Goal: Book appointment/travel/reservation

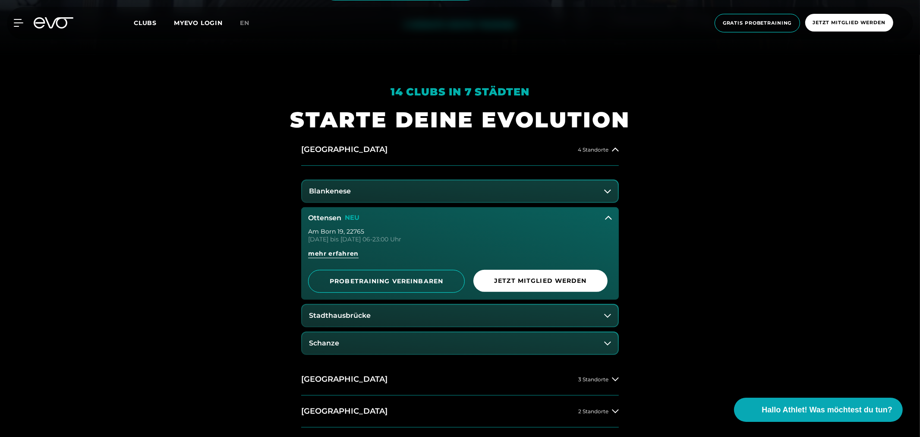
scroll to position [383, 0]
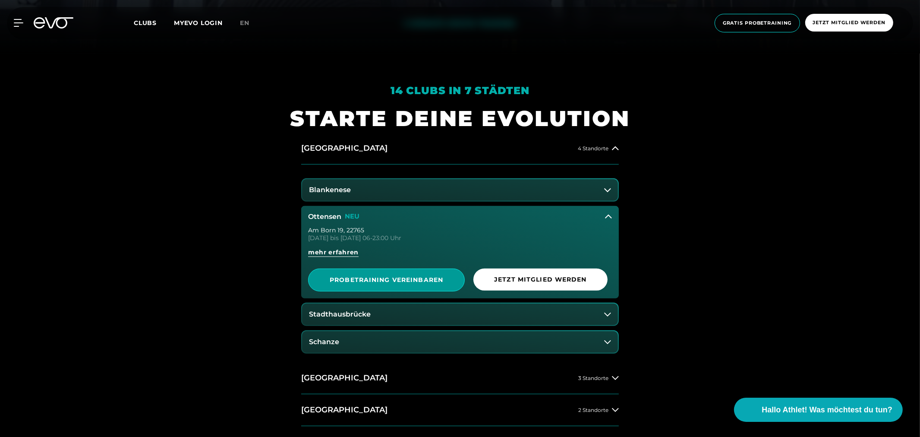
click at [443, 281] on span "PROBETRAINING VEREINBAREN" at bounding box center [386, 279] width 114 height 9
click at [361, 342] on button "Schanze" at bounding box center [460, 342] width 316 height 22
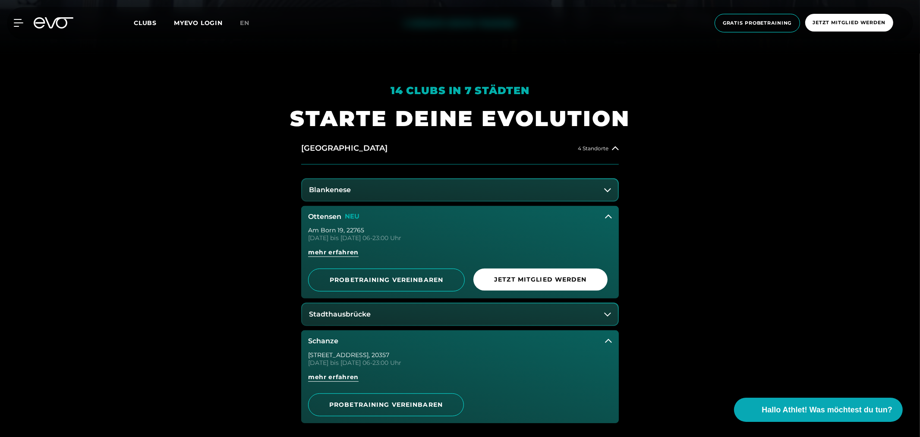
click at [361, 342] on button "Schanze" at bounding box center [460, 341] width 318 height 22
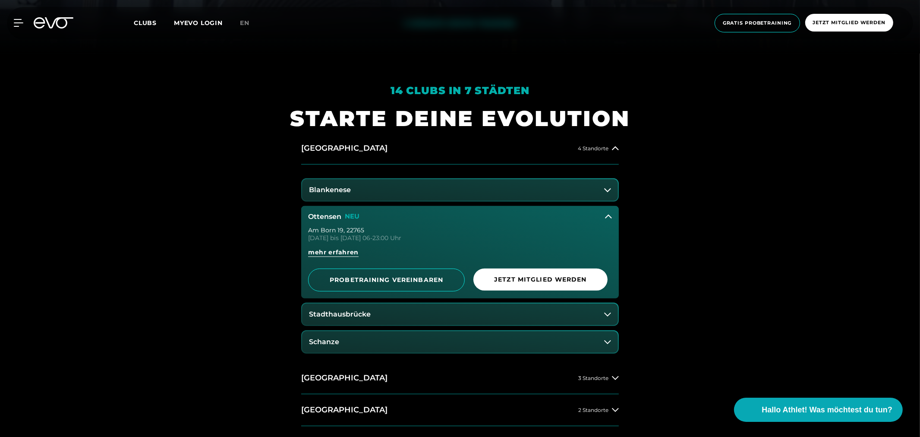
click at [369, 212] on button "Ottensen NEU" at bounding box center [460, 217] width 318 height 22
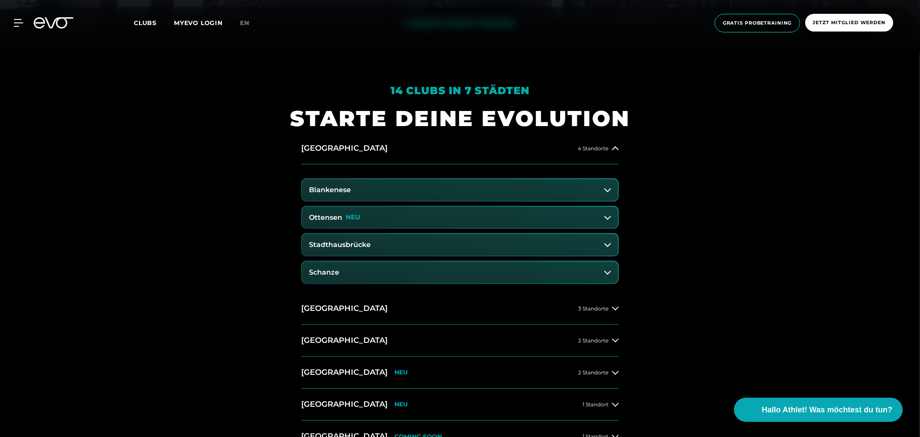
click at [53, 21] on icon at bounding box center [54, 22] width 40 height 11
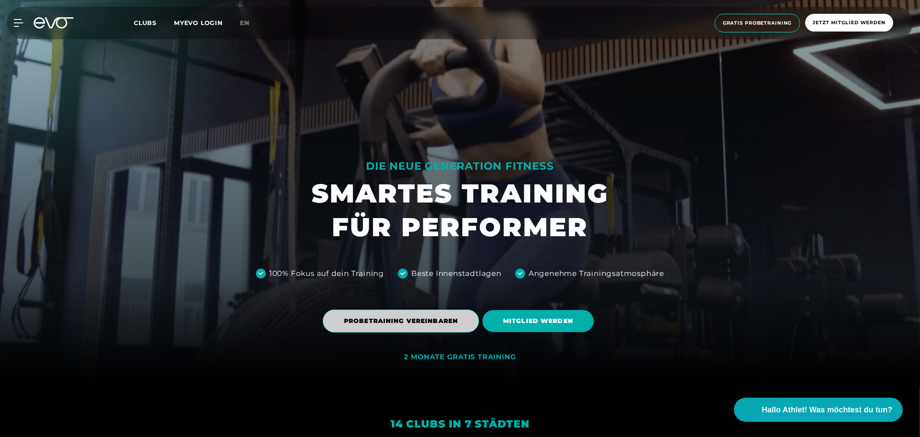
scroll to position [96, 0]
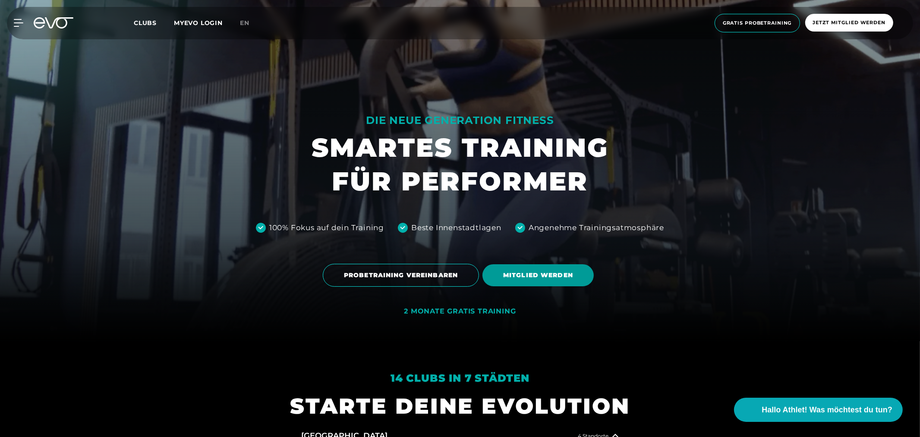
click at [515, 277] on span "MITGLIED WERDEN" at bounding box center [538, 275] width 70 height 9
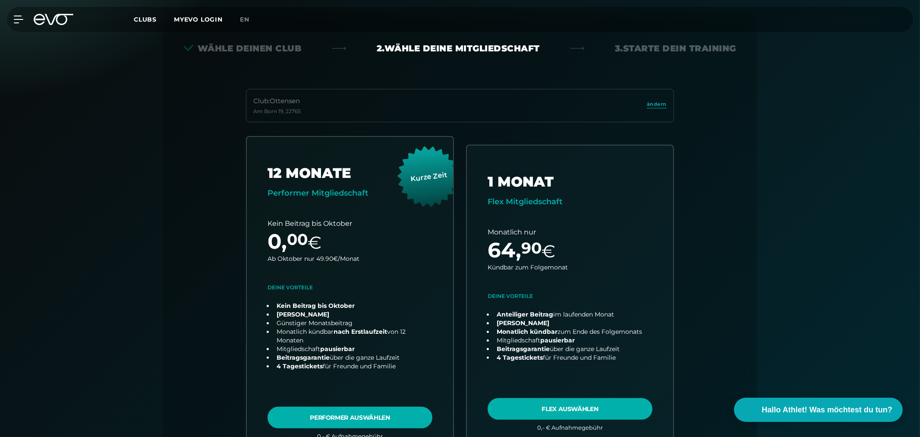
scroll to position [191, 0]
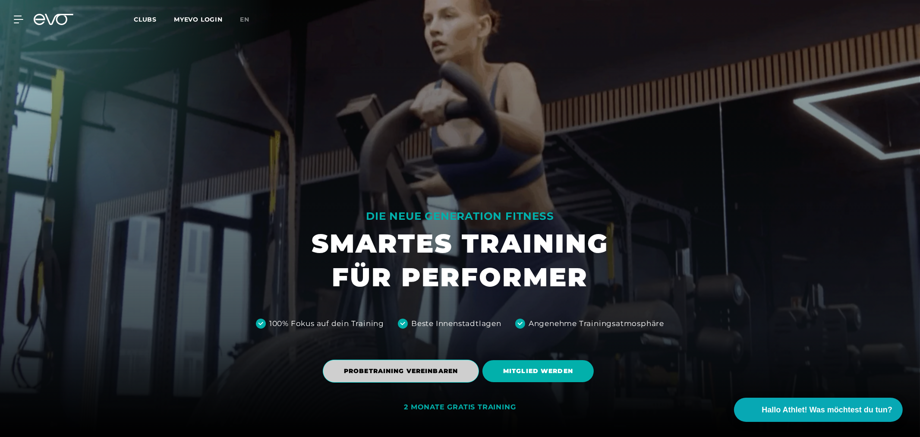
click at [387, 378] on span "PROBETRAINING VEREINBAREN" at bounding box center [401, 371] width 156 height 23
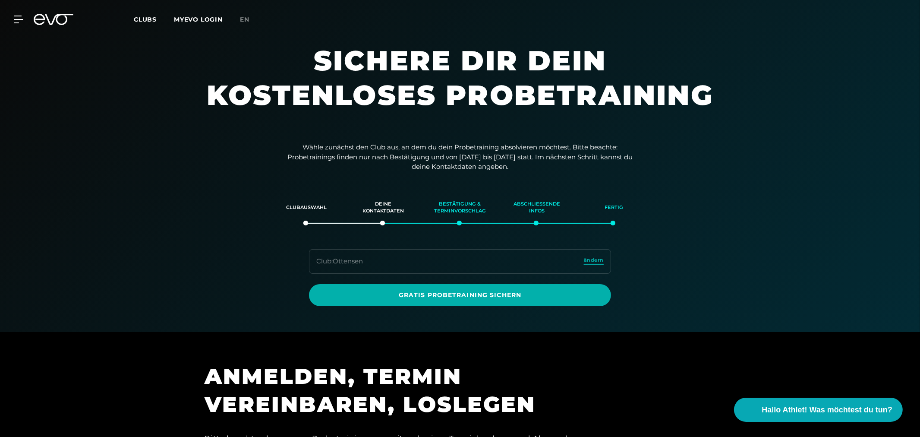
click at [598, 261] on span "ändern" at bounding box center [594, 259] width 20 height 7
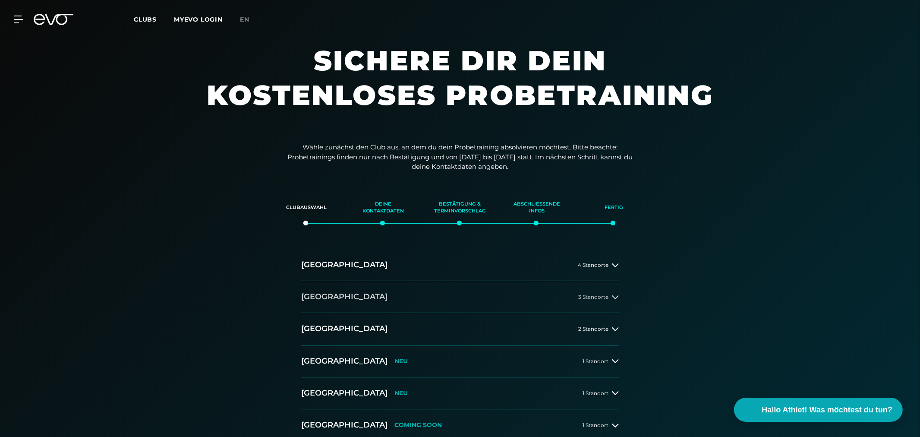
scroll to position [48, 0]
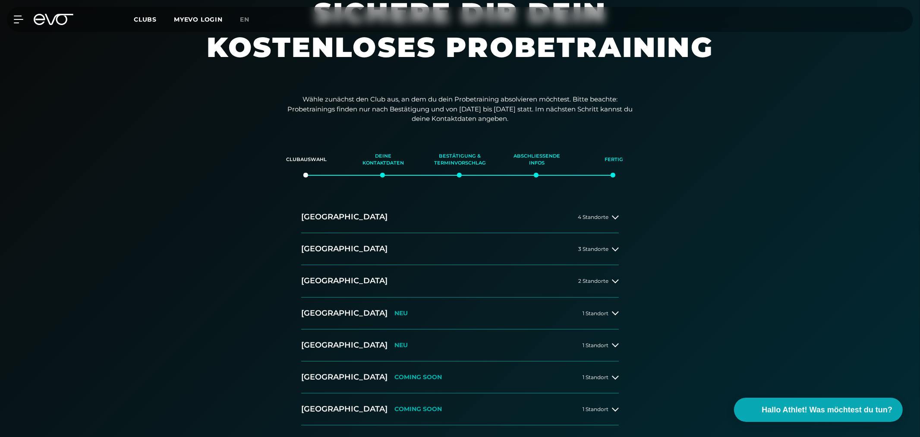
click at [47, 16] on icon at bounding box center [54, 19] width 40 height 11
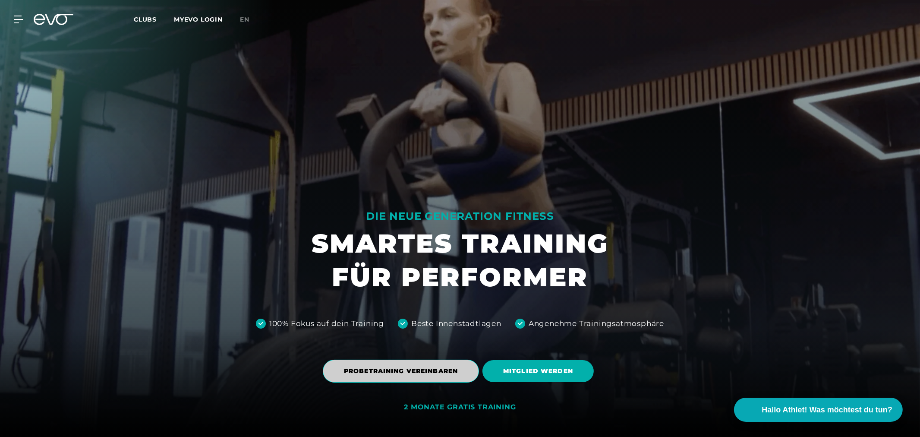
click at [400, 369] on span "PROBETRAINING VEREINBAREN" at bounding box center [401, 371] width 114 height 9
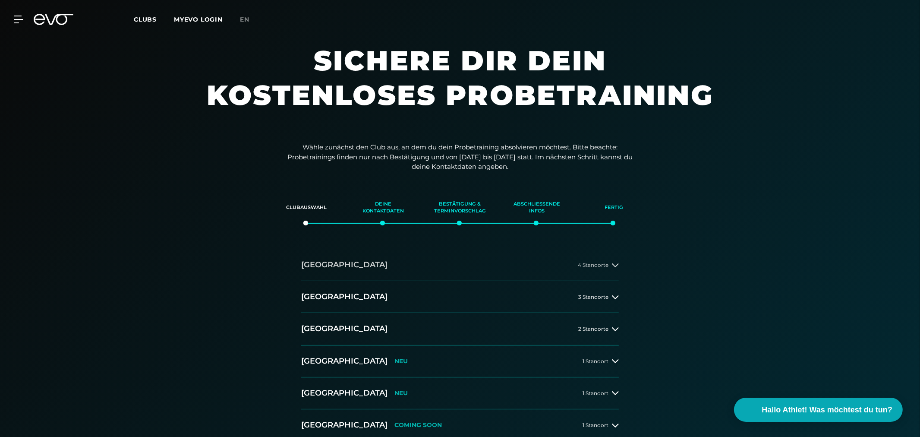
click at [347, 264] on button "[GEOGRAPHIC_DATA] 4 Standorte" at bounding box center [460, 265] width 318 height 32
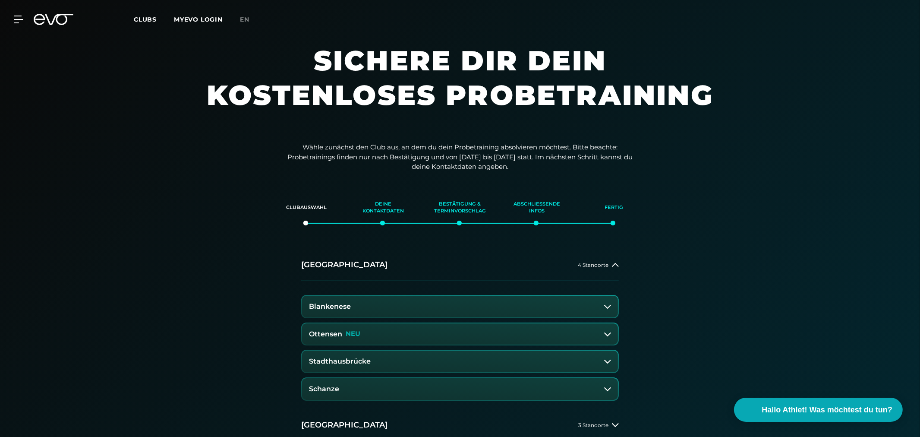
click at [341, 338] on h3 "Ottensen" at bounding box center [325, 334] width 33 height 8
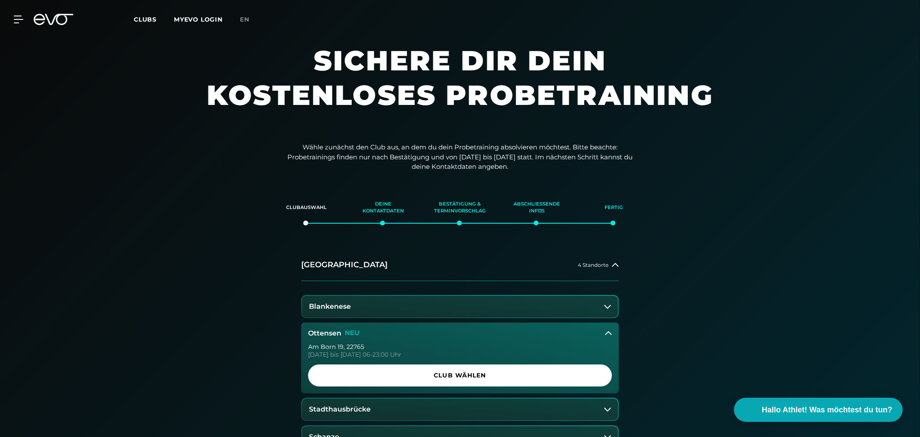
click at [496, 375] on span "Club wählen" at bounding box center [460, 375] width 262 height 9
